Goal: Task Accomplishment & Management: Manage account settings

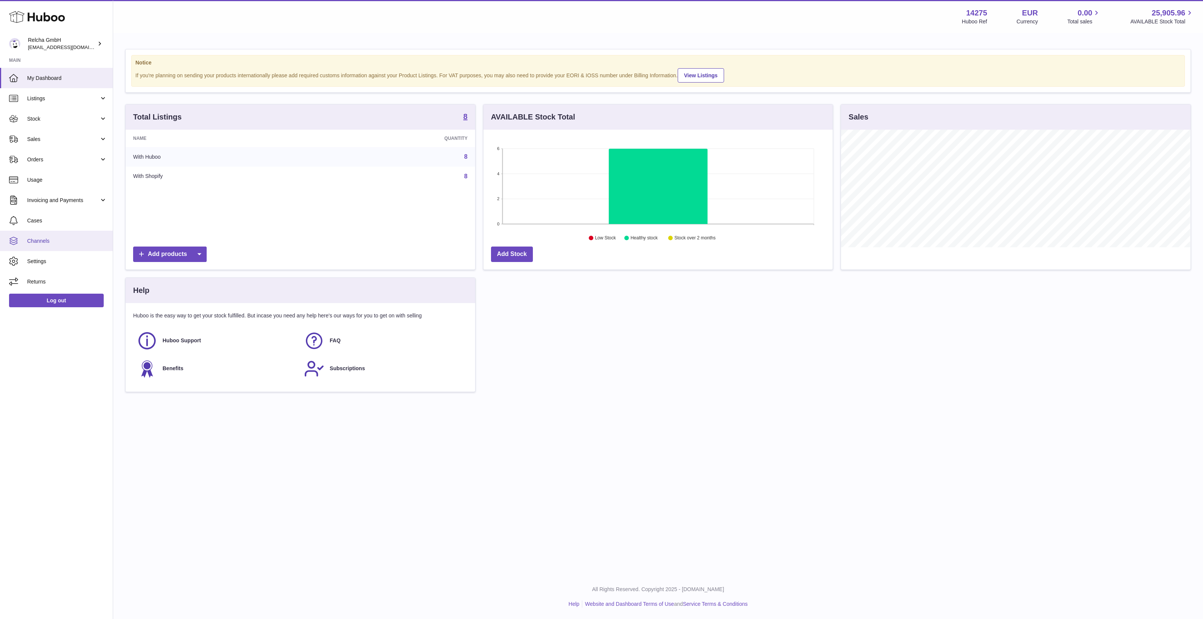
click at [57, 235] on link "Channels" at bounding box center [56, 241] width 113 height 20
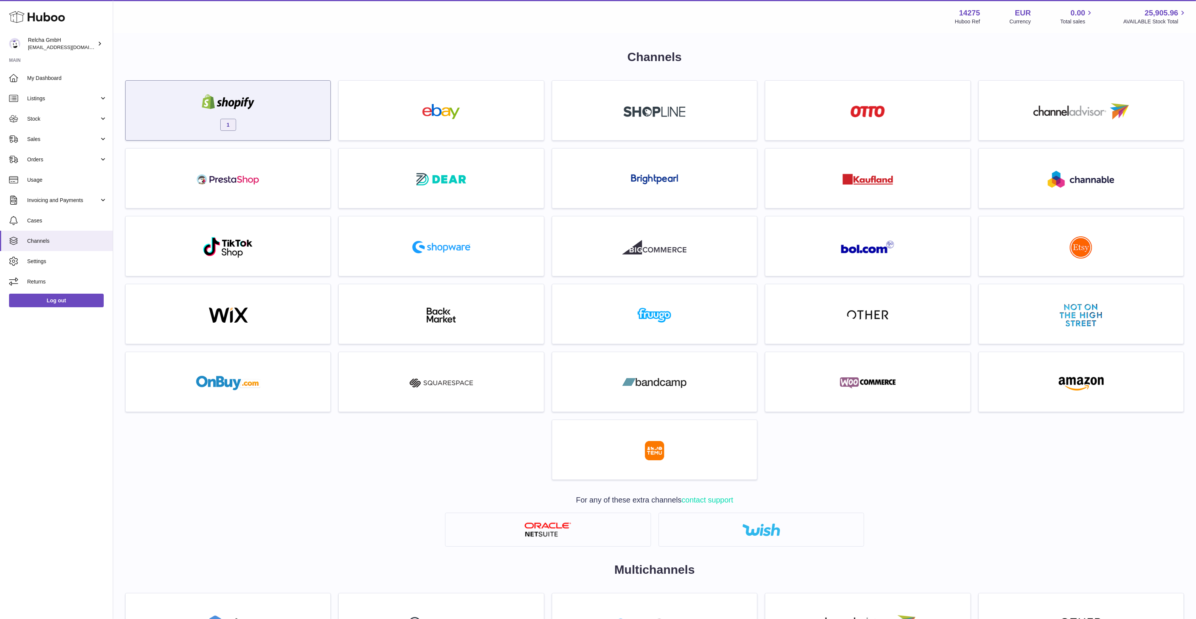
click at [268, 135] on div "1" at bounding box center [227, 112] width 197 height 48
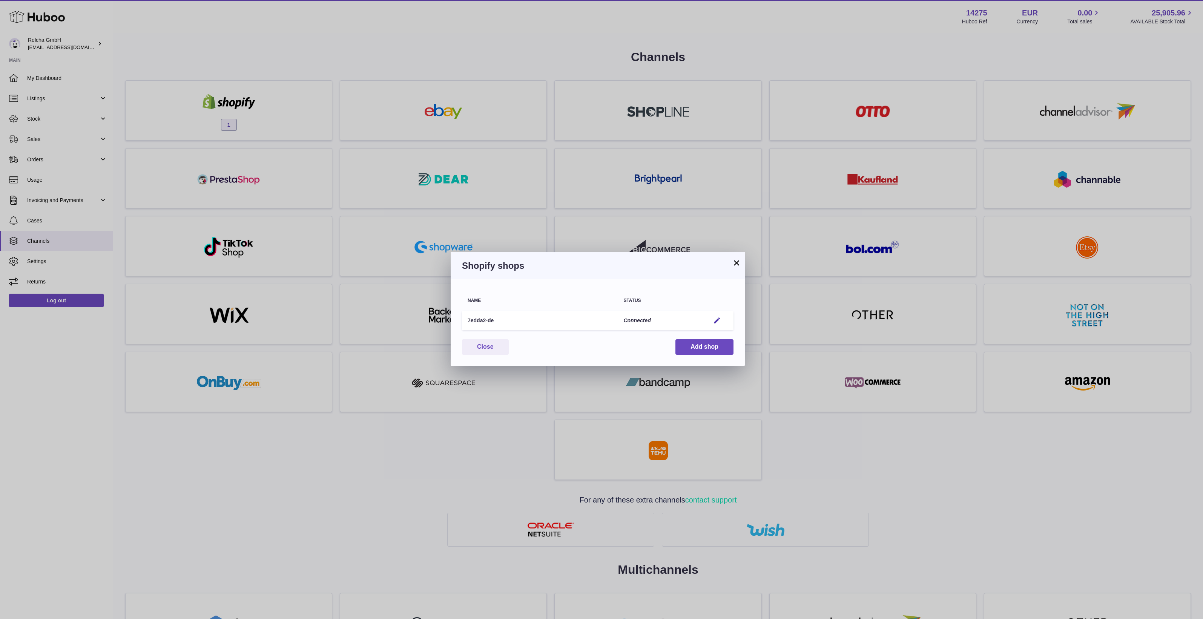
drag, startPoint x: 519, startPoint y: 320, endPoint x: 455, endPoint y: 326, distance: 63.7
click at [455, 326] on div "Name Status 7edda2-de Connected Edit You have not connected shop yet. Close Add…" at bounding box center [598, 323] width 294 height 87
click at [487, 324] on td "7edda2-de" at bounding box center [540, 320] width 156 height 19
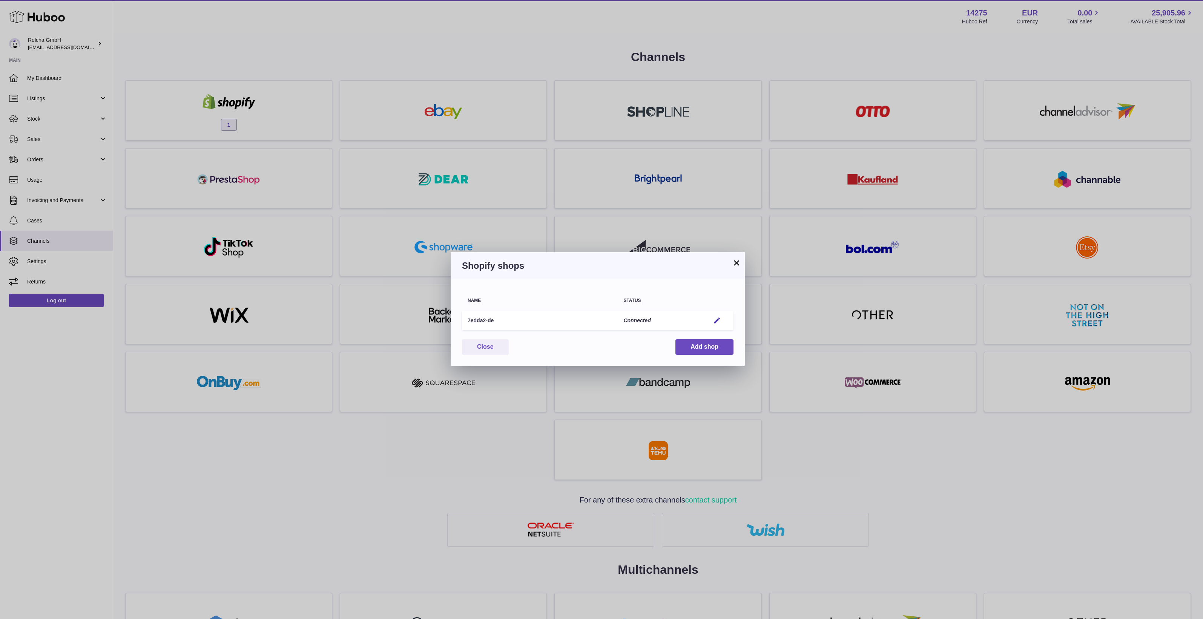
click at [734, 258] on button "×" at bounding box center [736, 262] width 9 height 9
